Goal: Task Accomplishment & Management: Manage account settings

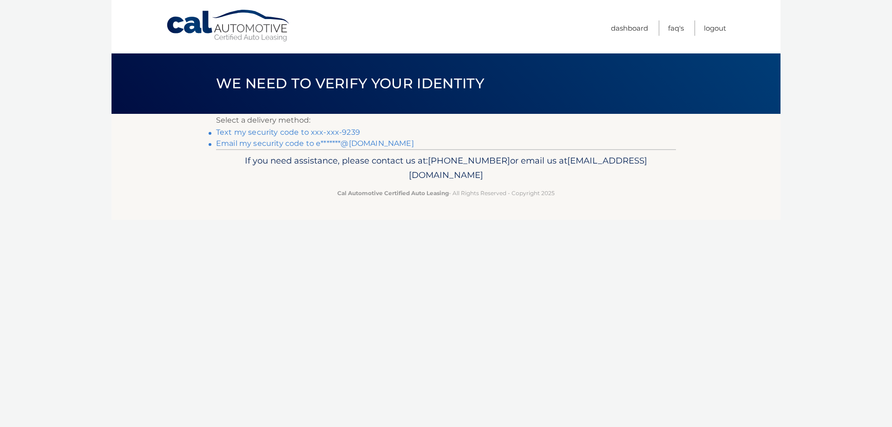
click at [317, 131] on link "Text my security code to xxx-xxx-9239" at bounding box center [288, 132] width 144 height 9
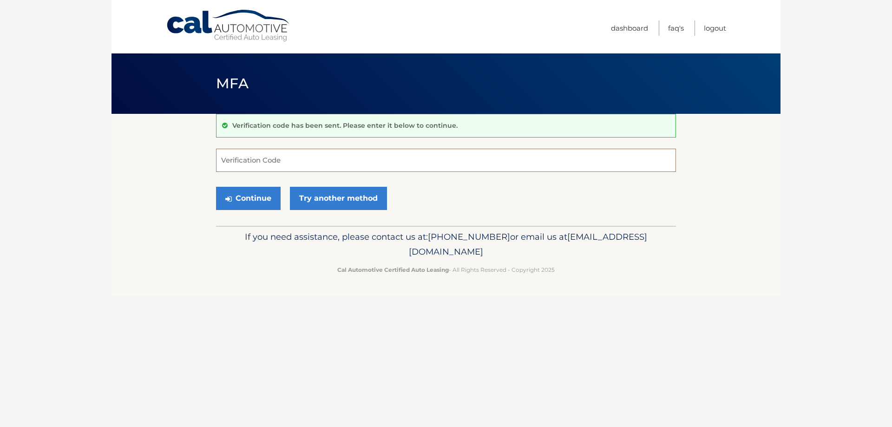
click at [353, 162] on input "Verification Code" at bounding box center [446, 160] width 460 height 23
type input "187517"
click at [242, 199] on button "Continue" at bounding box center [248, 198] width 65 height 23
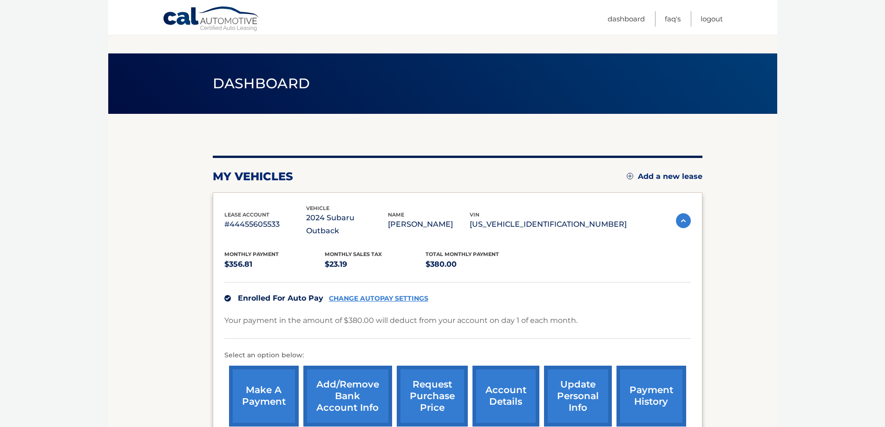
scroll to position [46, 0]
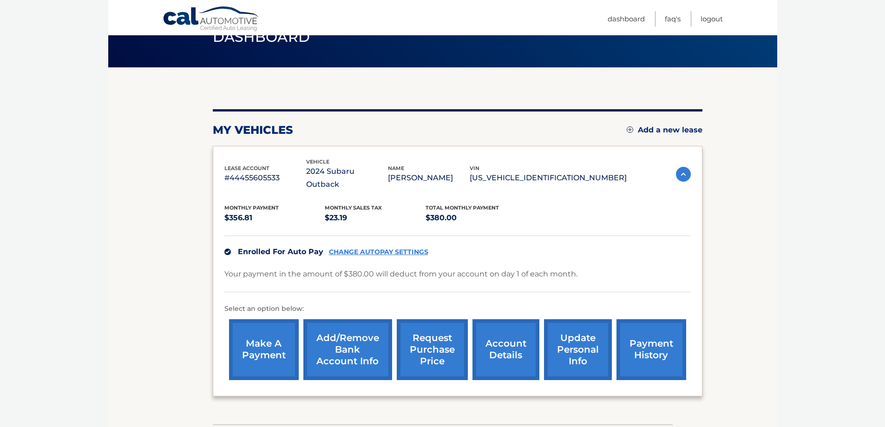
click at [490, 350] on link "account details" at bounding box center [506, 349] width 67 height 61
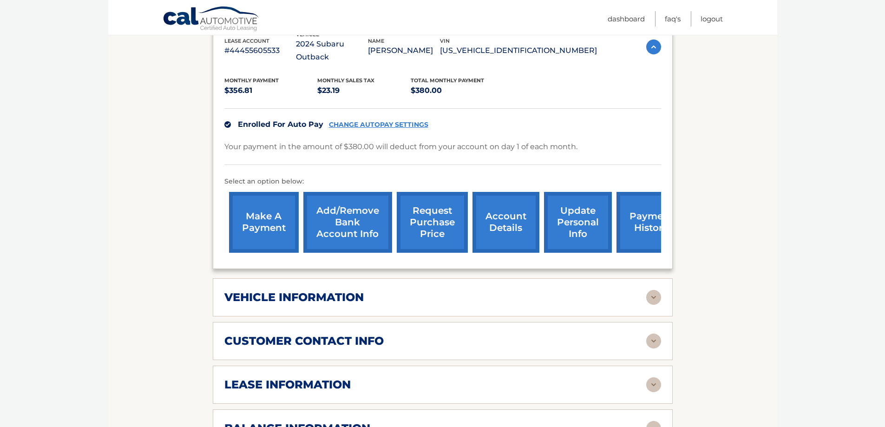
scroll to position [232, 0]
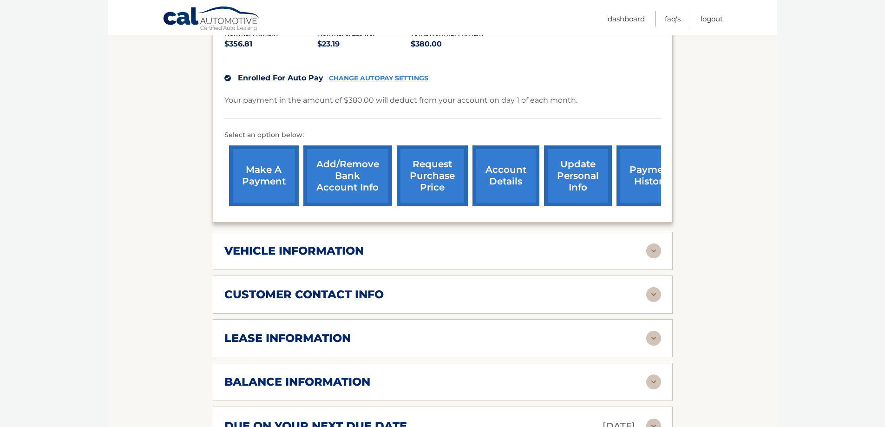
click at [654, 341] on img at bounding box center [653, 338] width 15 height 15
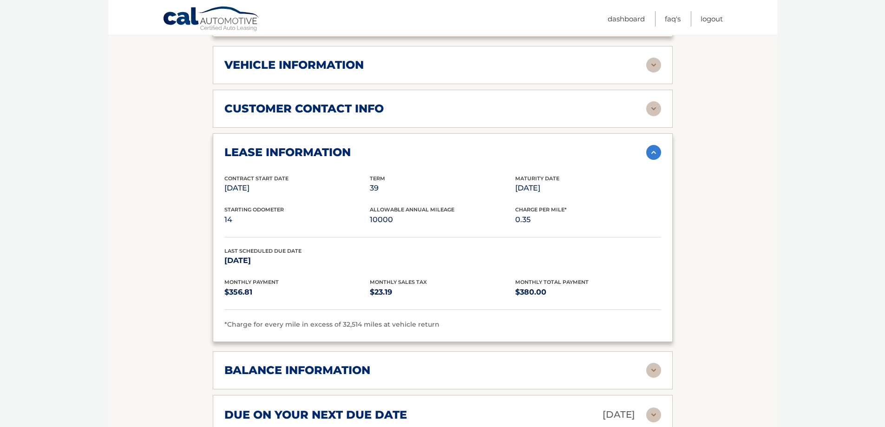
scroll to position [465, 0]
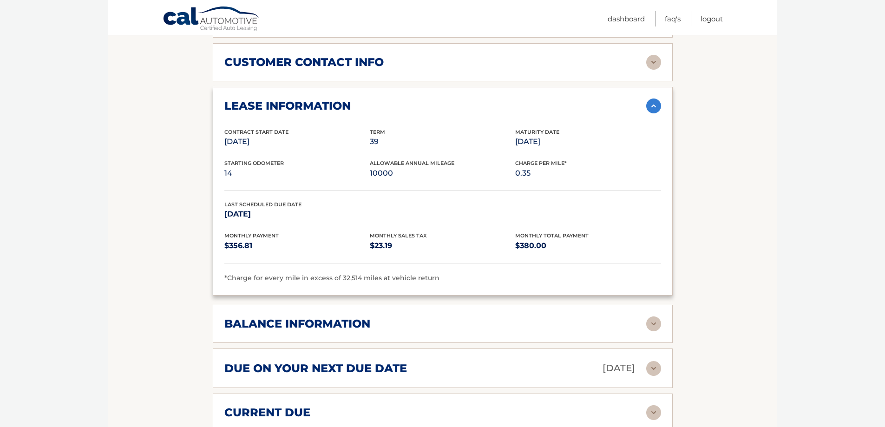
click at [656, 326] on img at bounding box center [653, 323] width 15 height 15
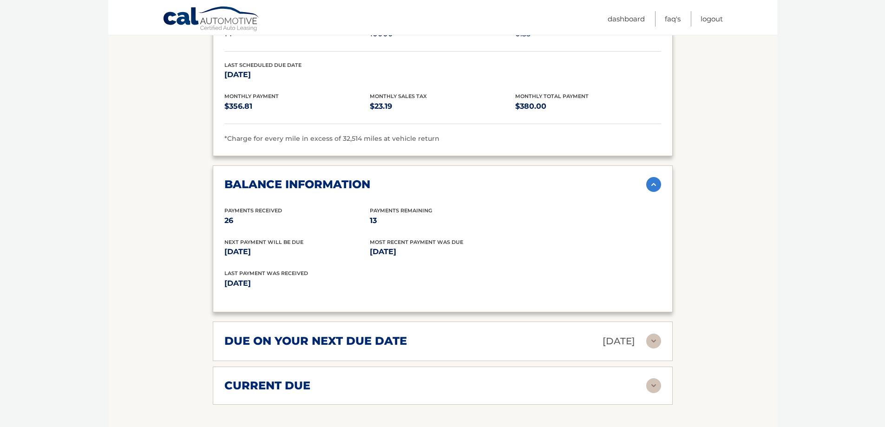
scroll to position [651, 0]
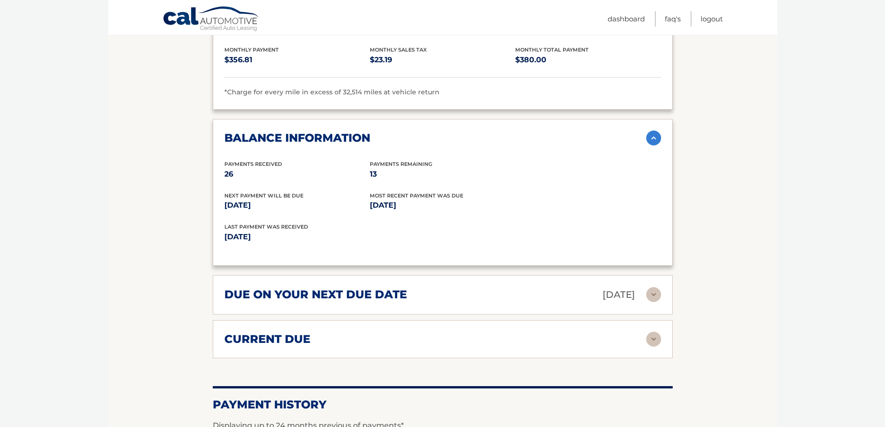
click at [652, 335] on img at bounding box center [653, 339] width 15 height 15
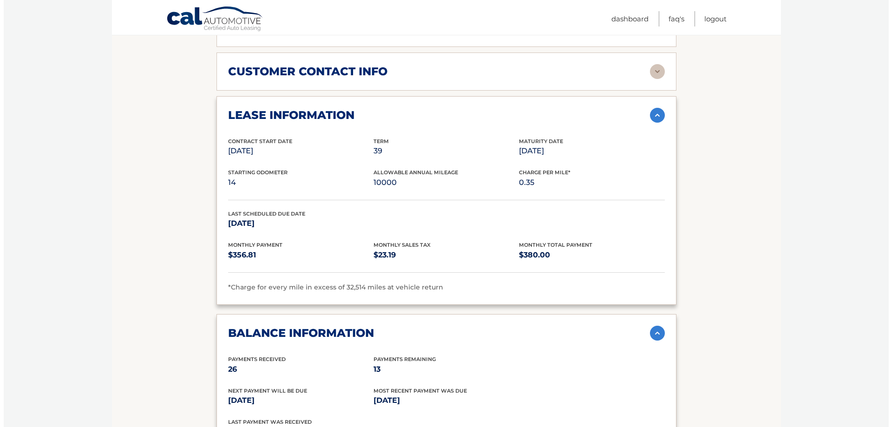
scroll to position [270, 0]
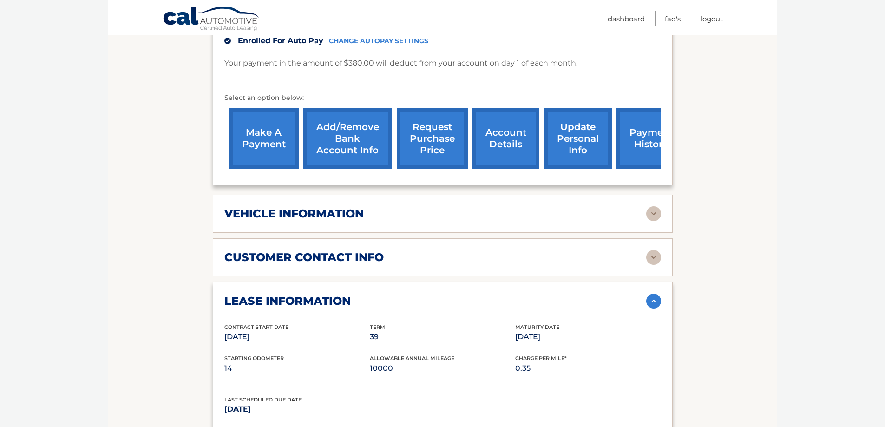
click at [439, 142] on link "request purchase price" at bounding box center [432, 138] width 71 height 61
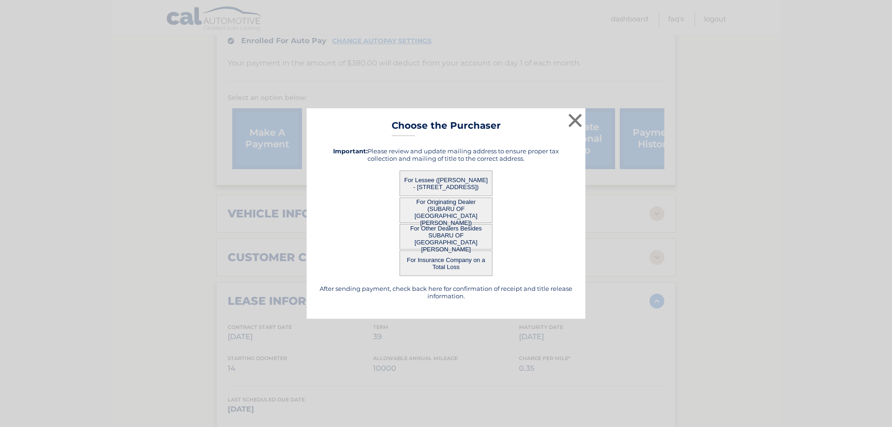
click at [451, 176] on button "For Lessee ([PERSON_NAME] - [STREET_ADDRESS])" at bounding box center [446, 184] width 93 height 26
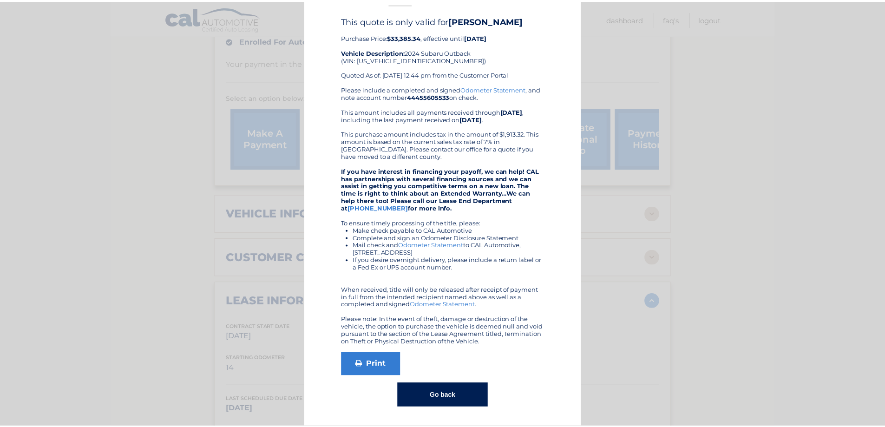
scroll to position [0, 0]
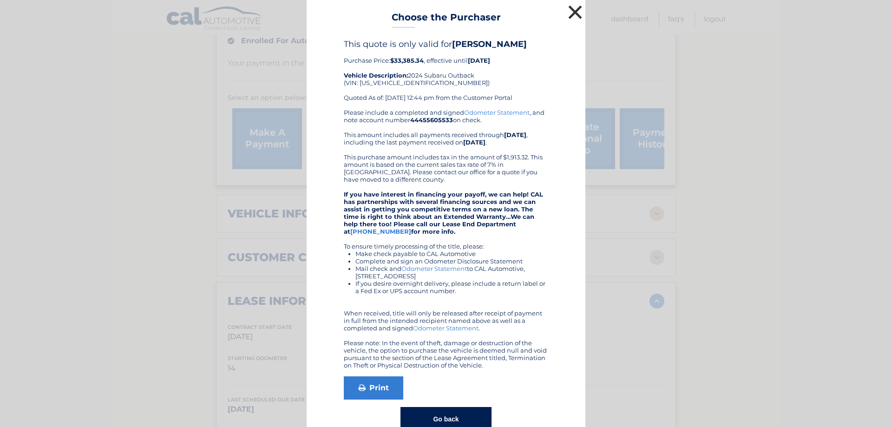
click at [570, 12] on button "×" at bounding box center [575, 12] width 19 height 19
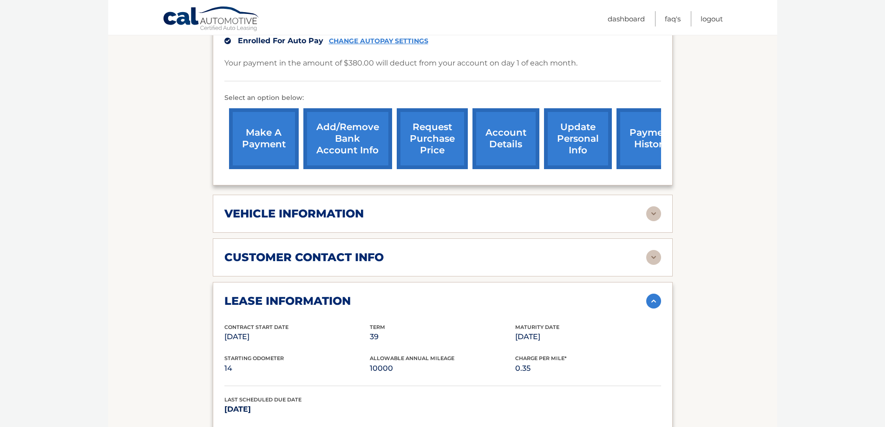
scroll to position [223, 0]
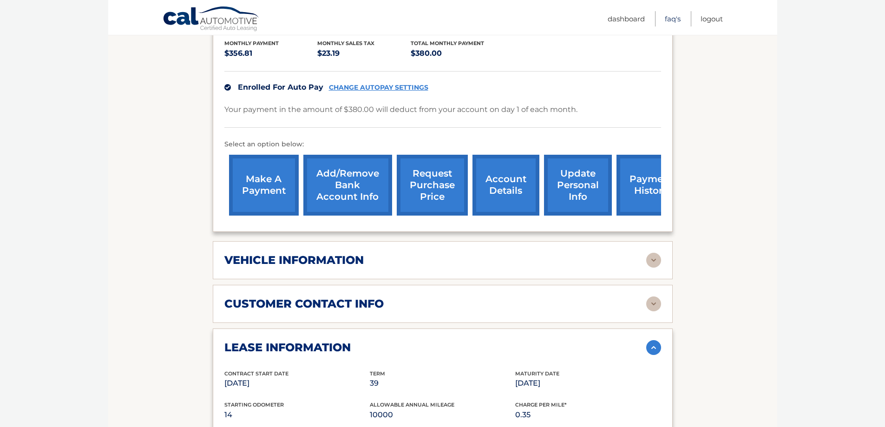
click at [671, 19] on link "FAQ's" at bounding box center [673, 18] width 16 height 15
